Goal: Navigation & Orientation: Find specific page/section

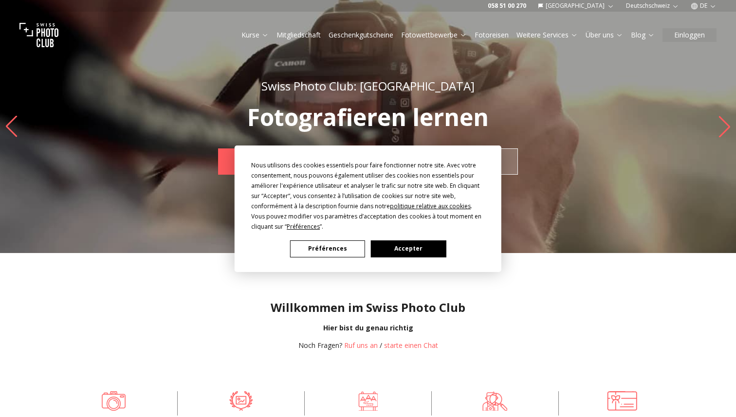
click at [392, 243] on button "Accepter" at bounding box center [408, 249] width 75 height 17
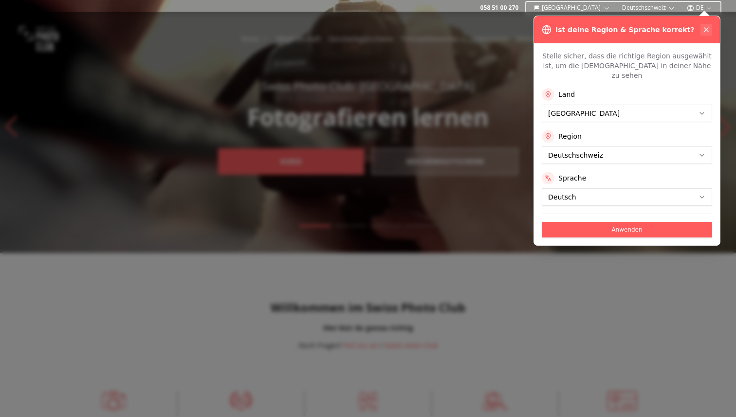
click at [704, 27] on icon at bounding box center [707, 30] width 8 height 8
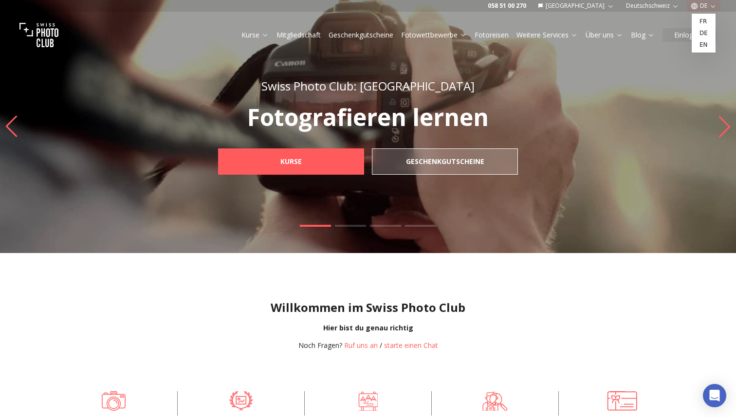
click at [704, 3] on button "DE" at bounding box center [704, 6] width 34 height 12
click at [704, 9] on button "DE" at bounding box center [704, 6] width 34 height 12
click at [701, 8] on button "DE" at bounding box center [704, 6] width 34 height 12
click at [700, 22] on link "fr" at bounding box center [704, 22] width 20 height 12
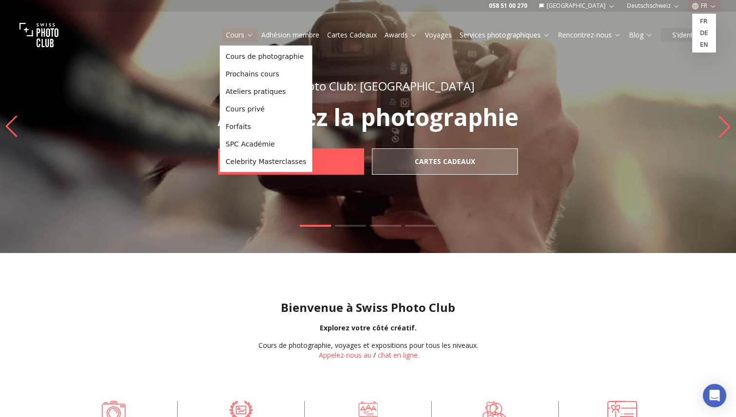
click at [241, 35] on link "Cours" at bounding box center [240, 35] width 28 height 10
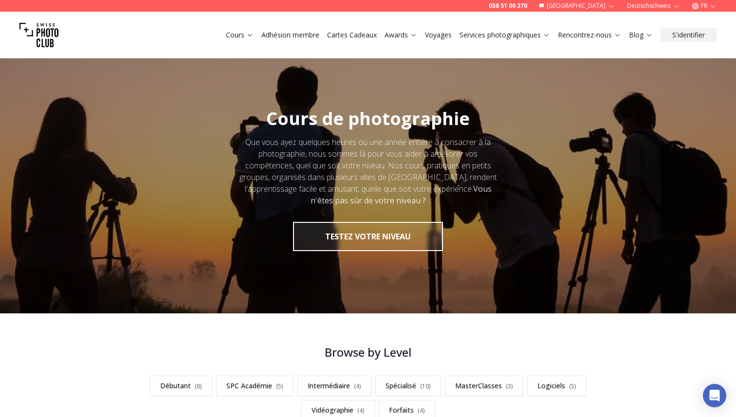
click at [40, 31] on img at bounding box center [38, 35] width 39 height 39
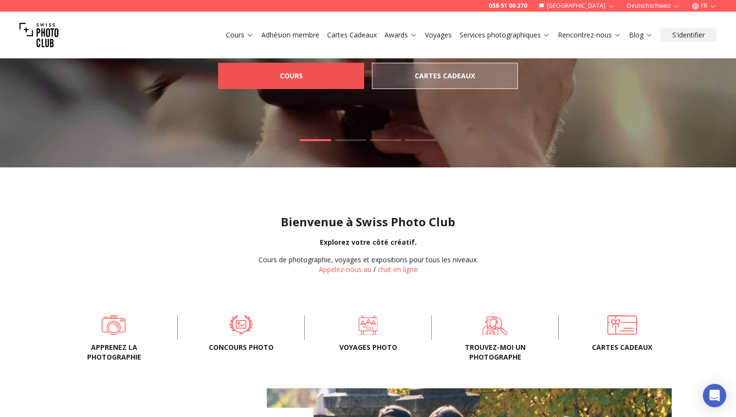
scroll to position [94, 0]
